Goal: Information Seeking & Learning: Learn about a topic

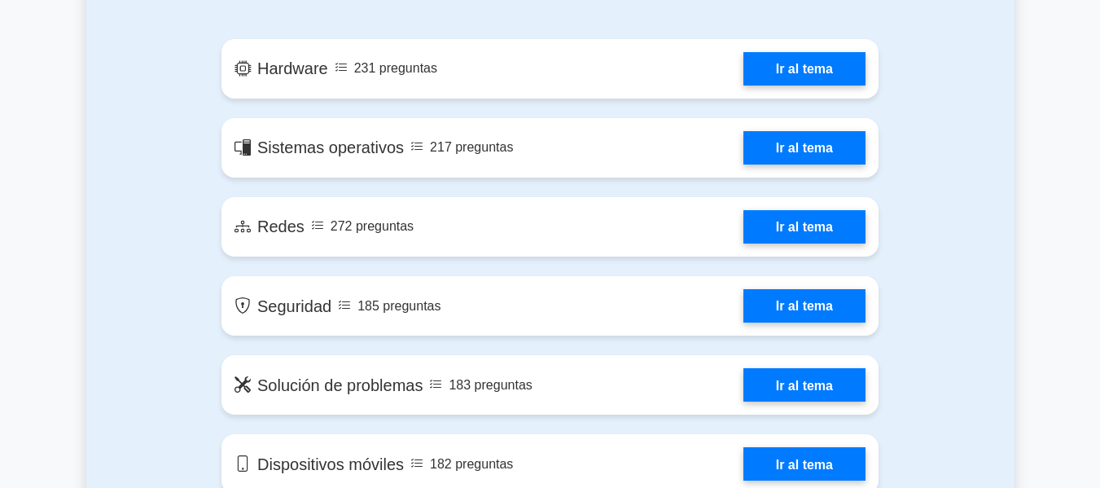
scroll to position [994, 0]
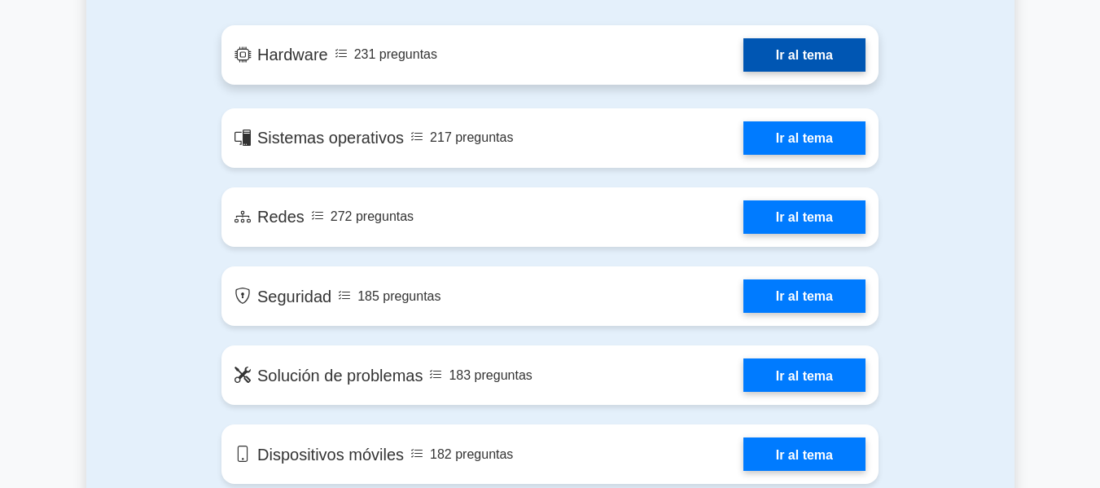
click at [743, 44] on link "Ir al tema" at bounding box center [804, 54] width 122 height 33
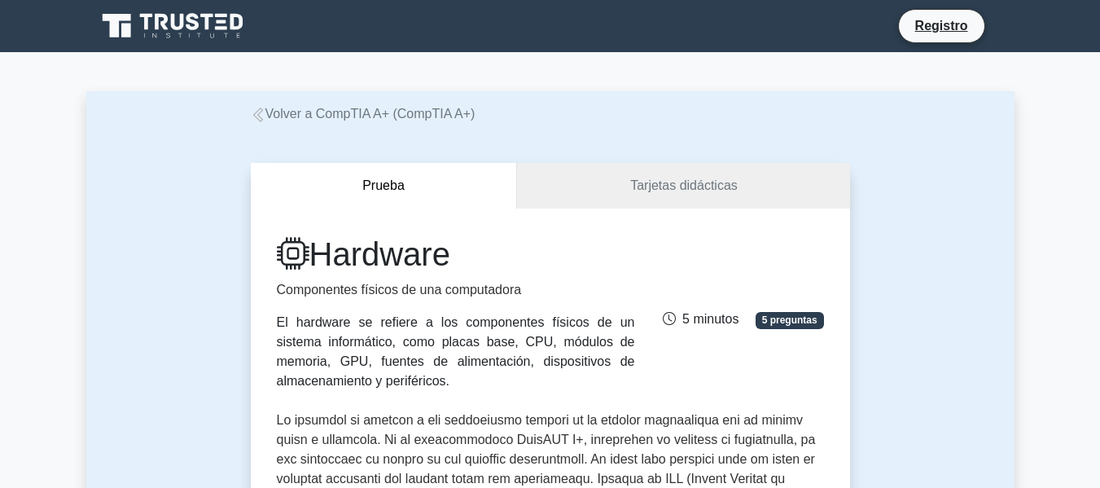
click at [256, 121] on icon at bounding box center [258, 114] width 15 height 15
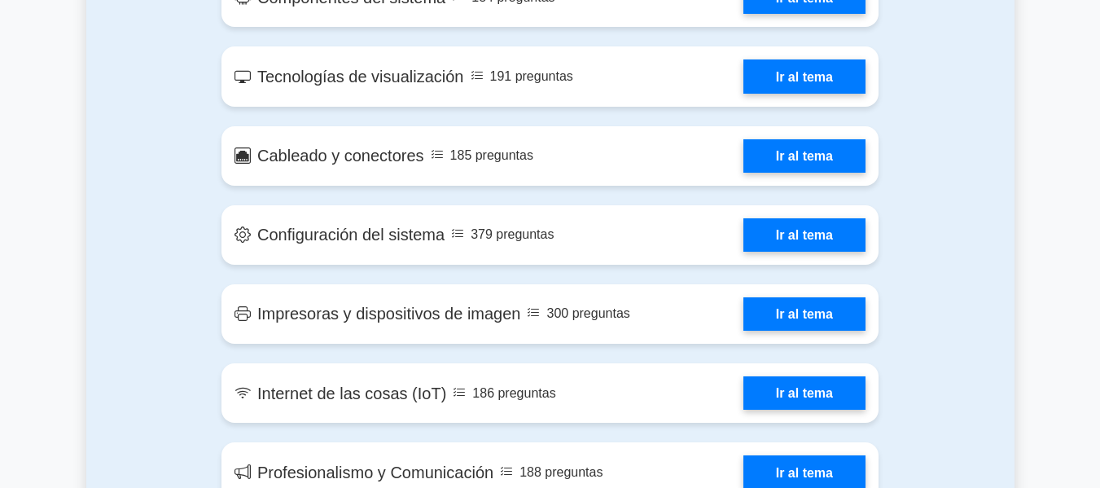
scroll to position [1983, 0]
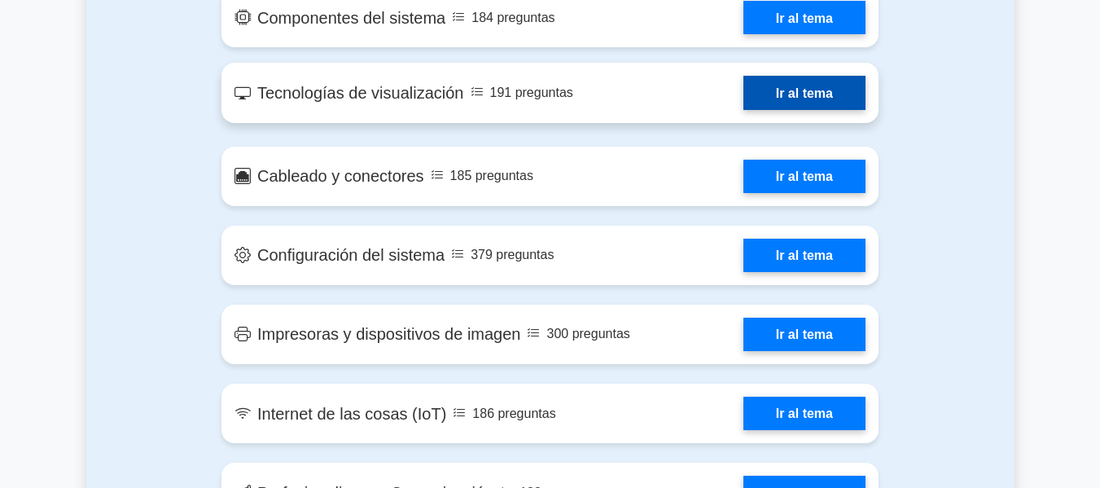
click at [833, 104] on link "Ir al tema" at bounding box center [804, 92] width 122 height 33
